Goal: Information Seeking & Learning: Learn about a topic

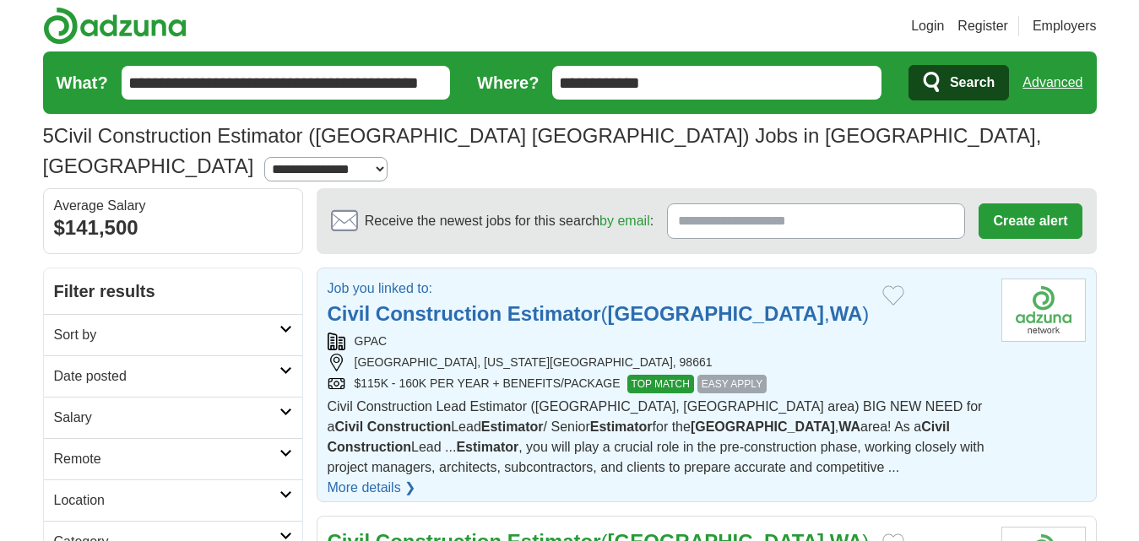
click at [662, 375] on span "TOP MATCH" at bounding box center [660, 384] width 67 height 19
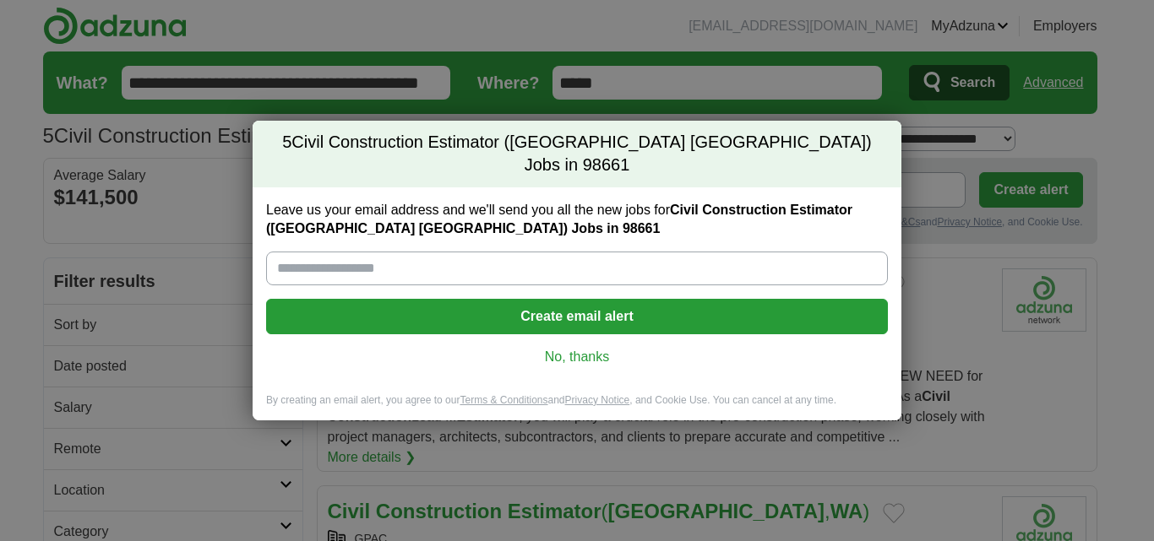
click at [318, 253] on input "Leave us your email address and we'll send you all the new jobs for Civil Const…" at bounding box center [577, 269] width 622 height 34
click at [692, 328] on div "Leave us your email address and we'll send you all the new jobs for Civil Const…" at bounding box center [576, 290] width 649 height 206
click at [577, 348] on link "No, thanks" at bounding box center [577, 357] width 594 height 19
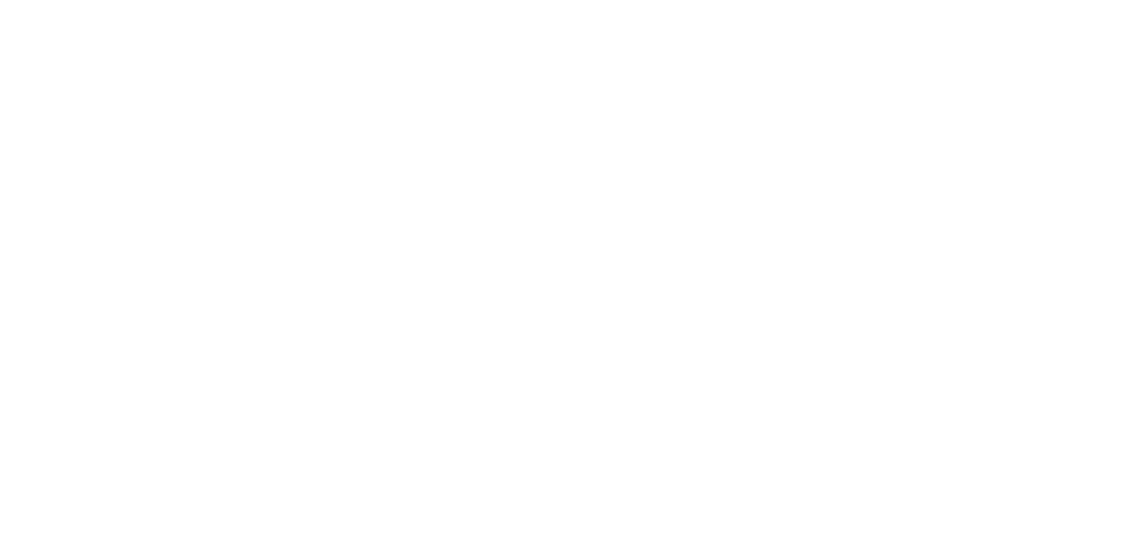
scroll to position [1689, 0]
